Goal: Task Accomplishment & Management: Use online tool/utility

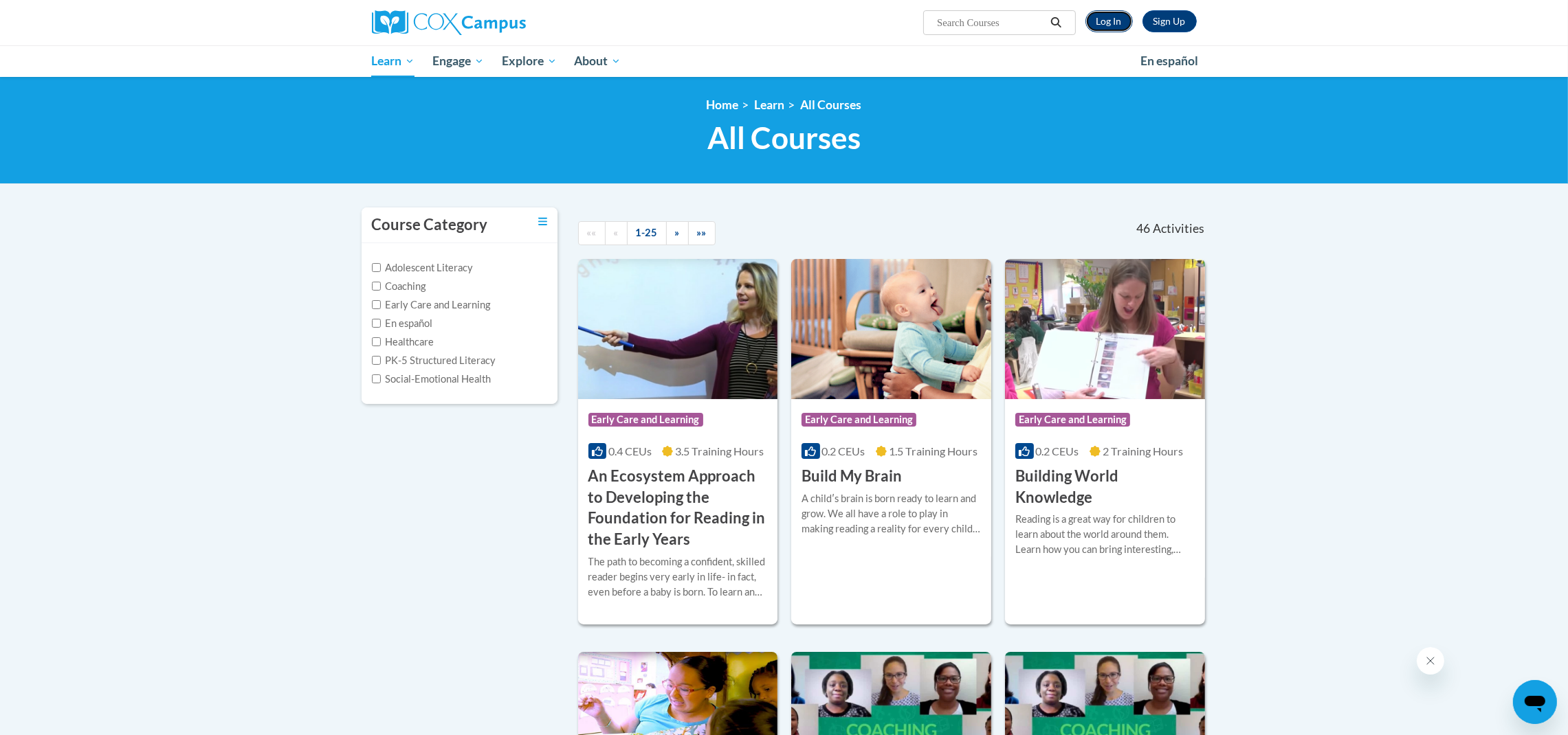
click at [1111, 24] on link "Log In" at bounding box center [1109, 21] width 48 height 22
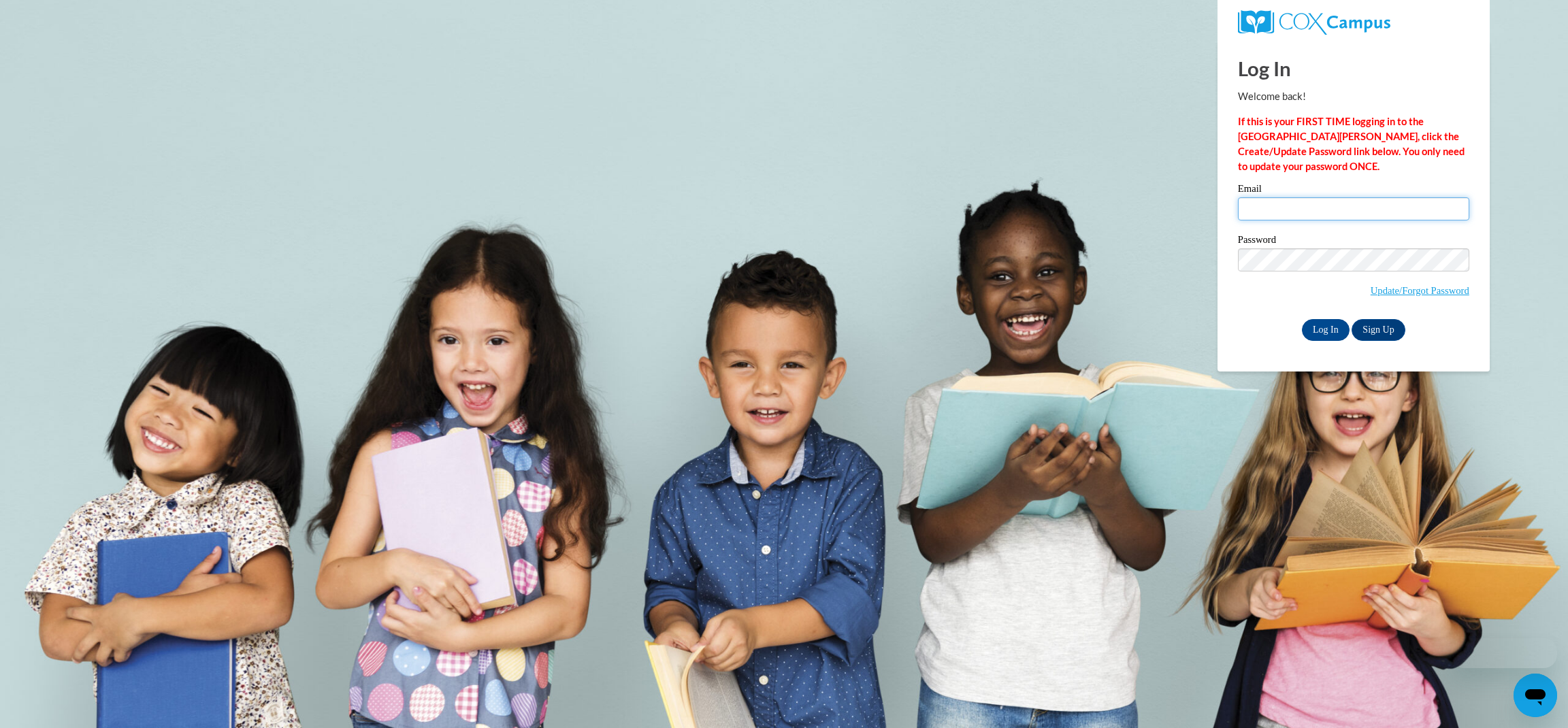
click at [1321, 202] on input "Email" at bounding box center [1353, 209] width 231 height 23
type input "magillg@kmsd.edu"
click at [1316, 339] on input "Log In" at bounding box center [1325, 329] width 48 height 22
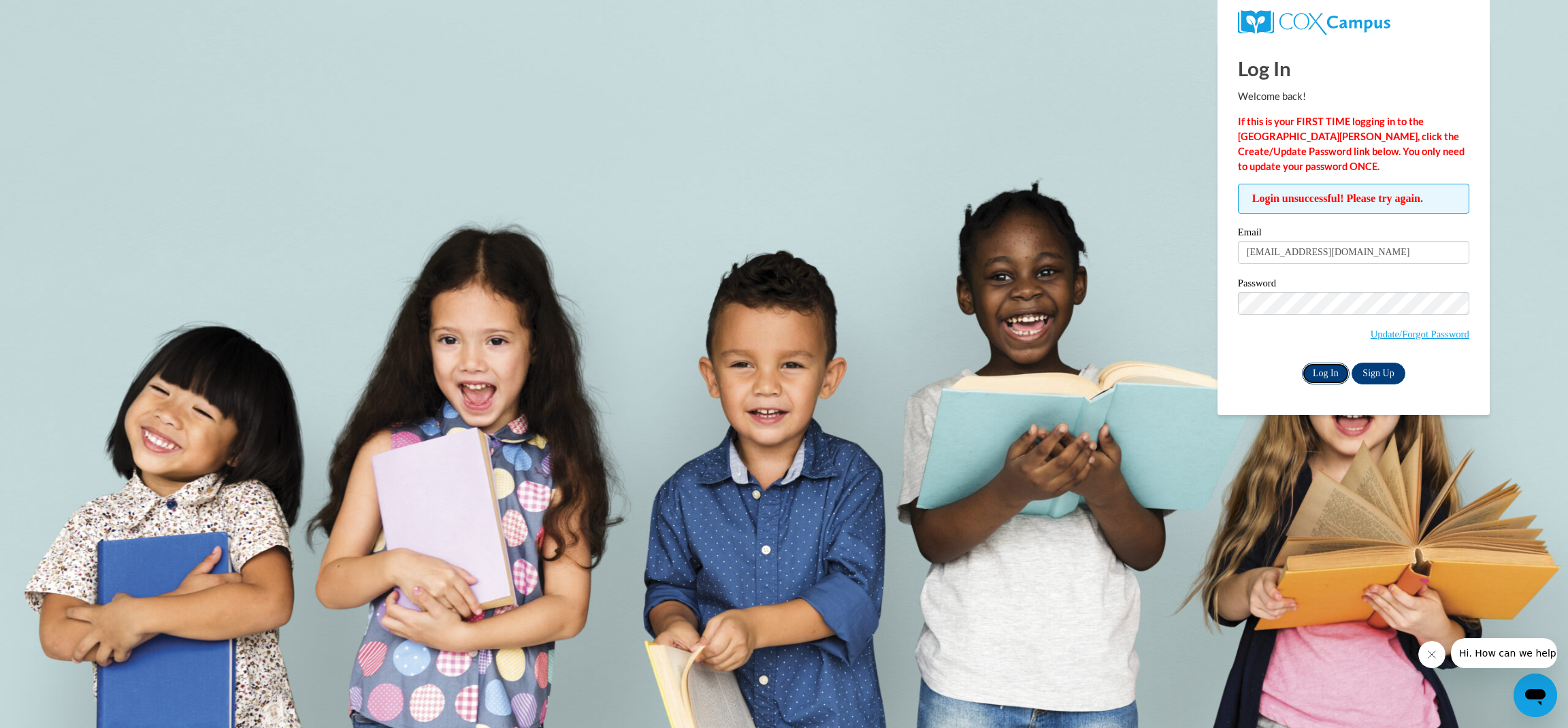
click at [1321, 375] on input "Log In" at bounding box center [1325, 373] width 48 height 22
click at [1302, 363] on input "Log In" at bounding box center [1325, 373] width 48 height 22
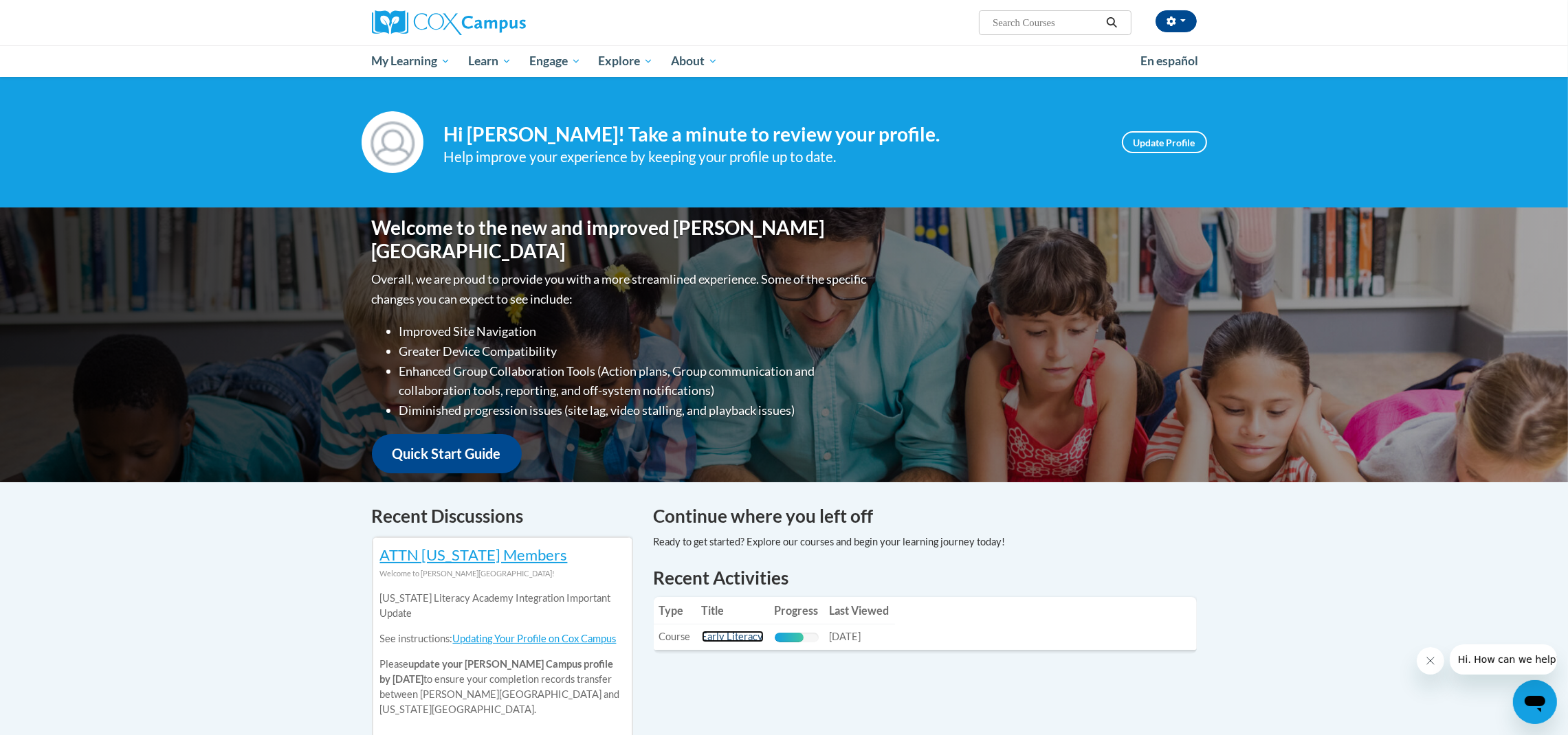
click at [721, 638] on link "Early Literacy" at bounding box center [732, 636] width 62 height 11
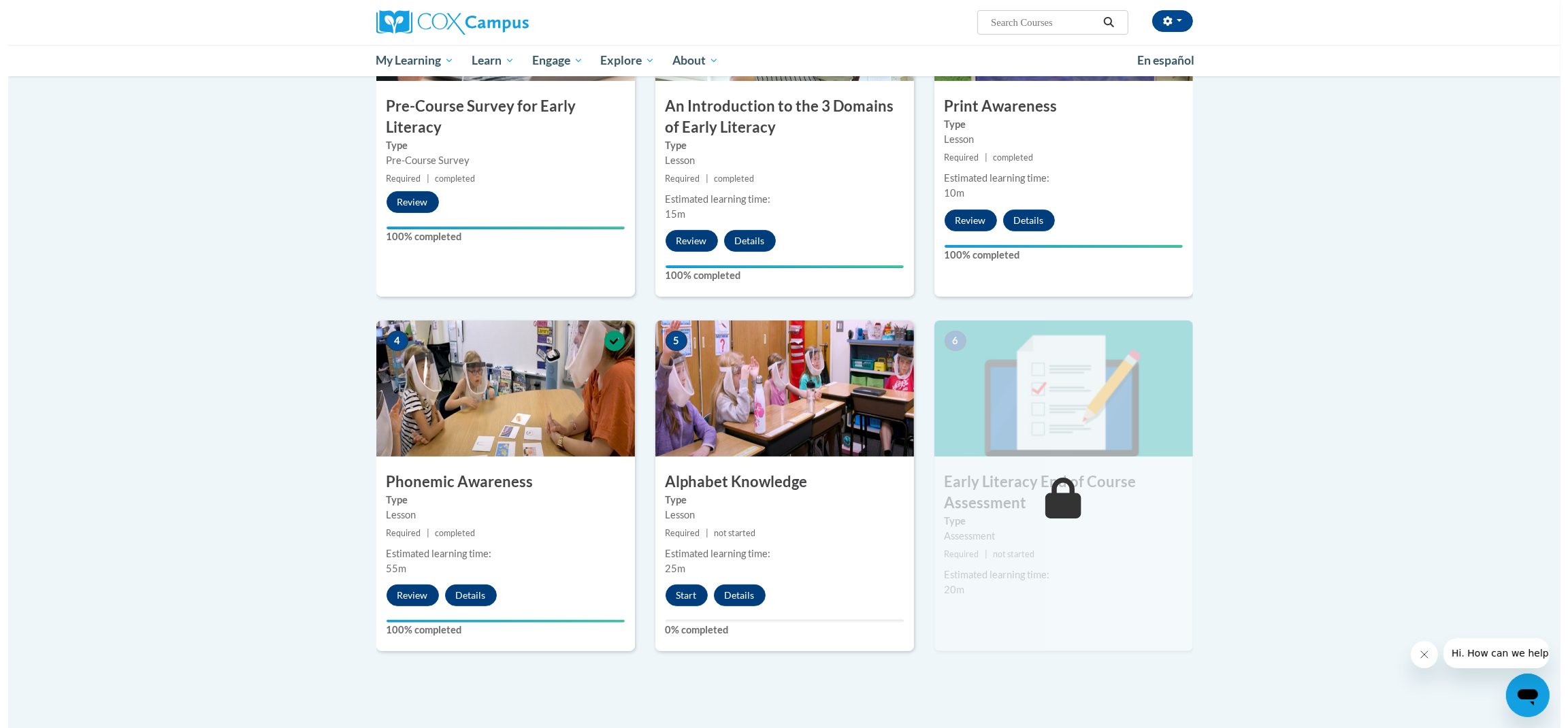
scroll to position [411, 0]
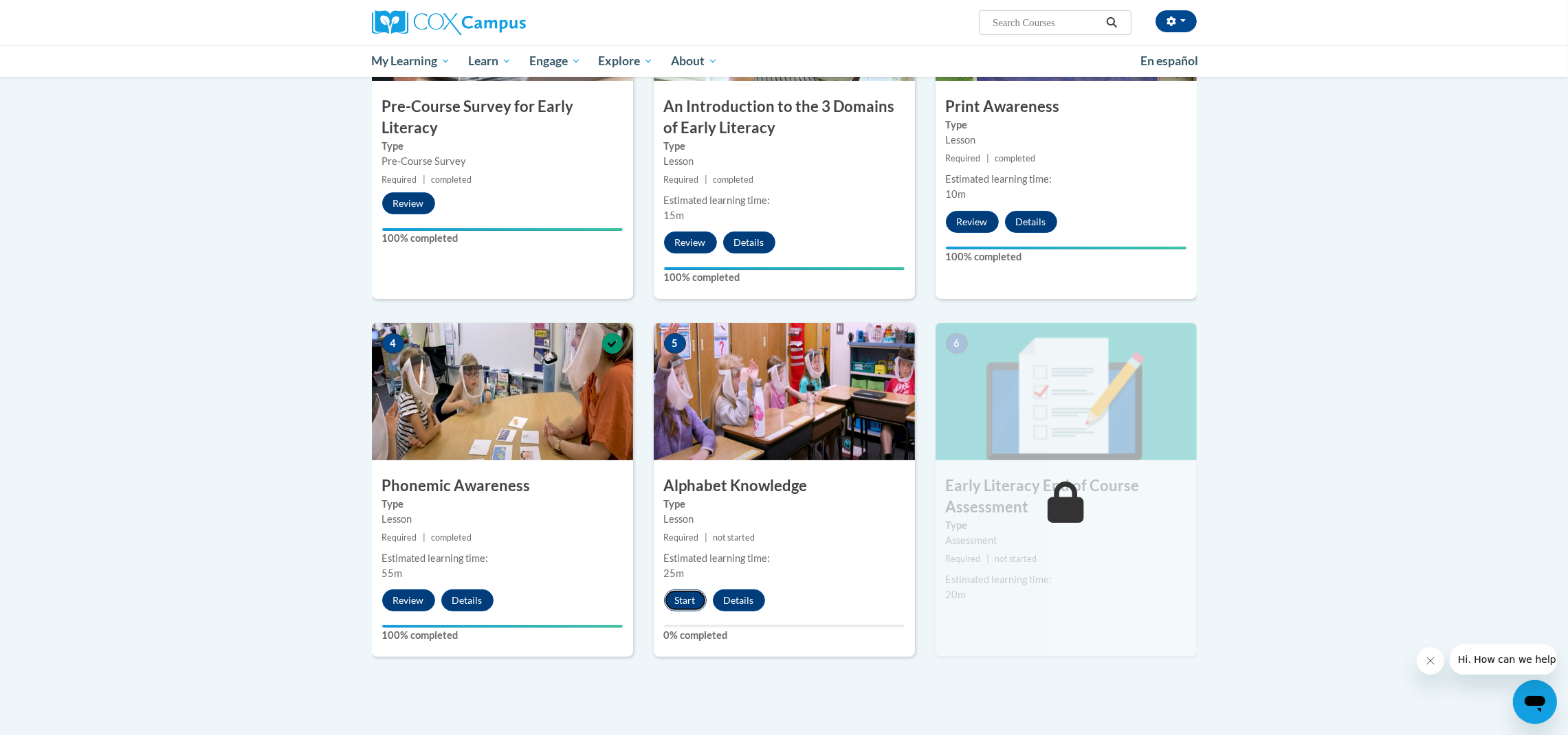
click at [680, 599] on button "Start" at bounding box center [685, 600] width 43 height 22
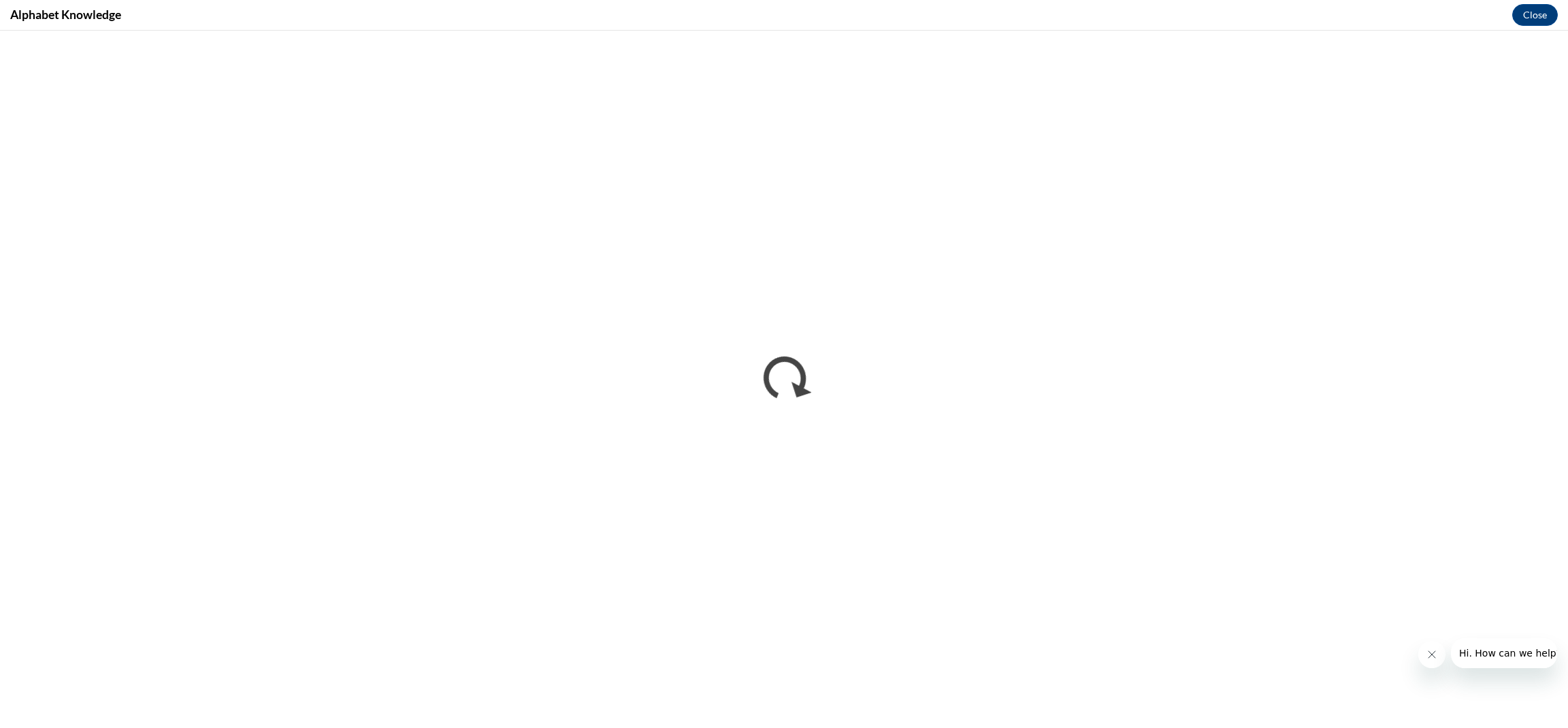
scroll to position [0, 0]
